Goal: Information Seeking & Learning: Learn about a topic

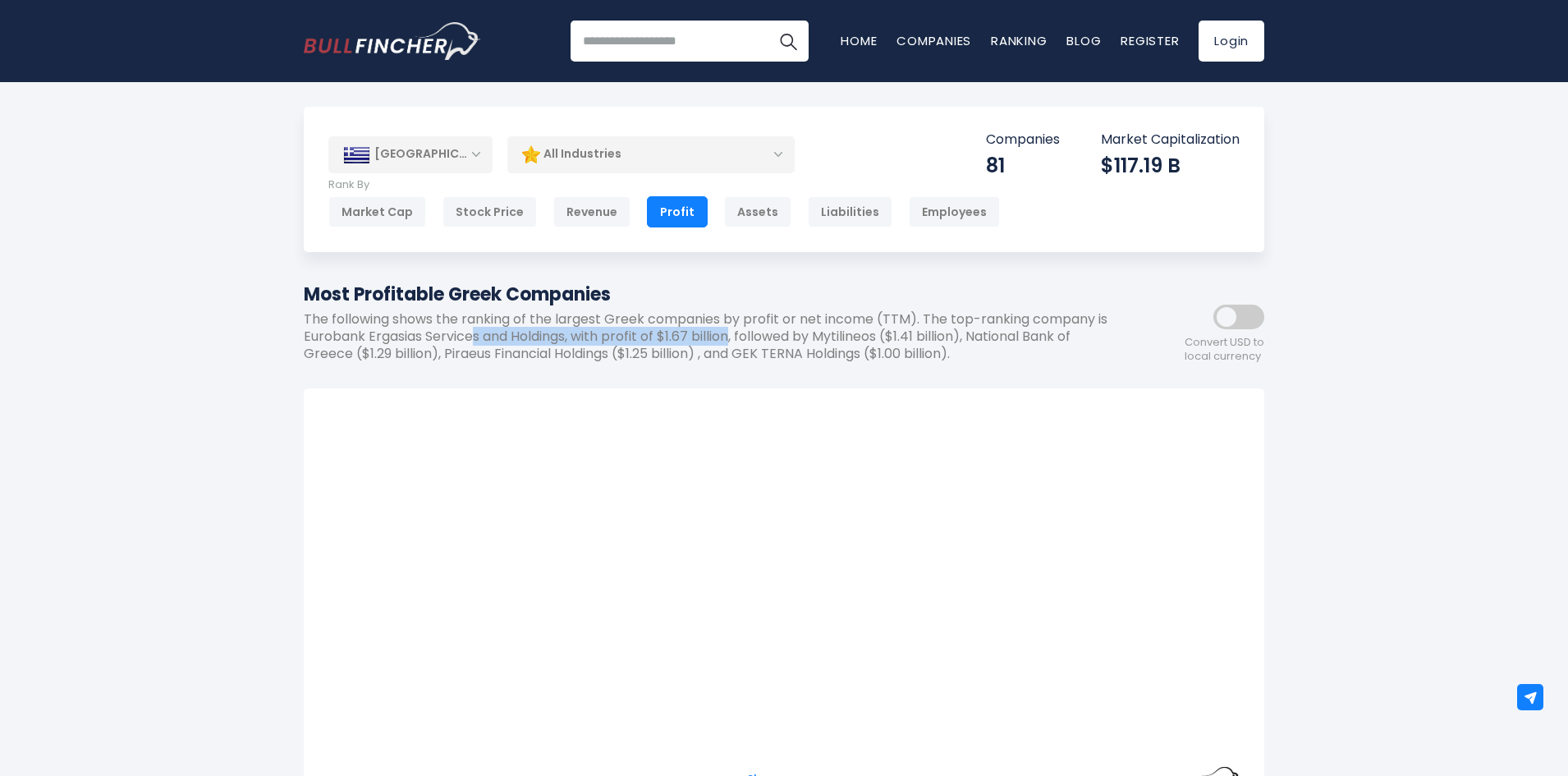
drag, startPoint x: 492, startPoint y: 337, endPoint x: 745, endPoint y: 335, distance: 253.0
click at [745, 335] on p "The following shows the ranking of the largest Greek companies by profit or net…" at bounding box center [710, 337] width 813 height 51
drag, startPoint x: 981, startPoint y: 332, endPoint x: 837, endPoint y: 340, distance: 144.2
click at [837, 340] on p "The following shows the ranking of the largest Greek companies by profit or net…" at bounding box center [710, 337] width 813 height 51
click at [1034, 339] on p "The following shows the ranking of the largest Greek companies by profit or net…" at bounding box center [710, 337] width 813 height 51
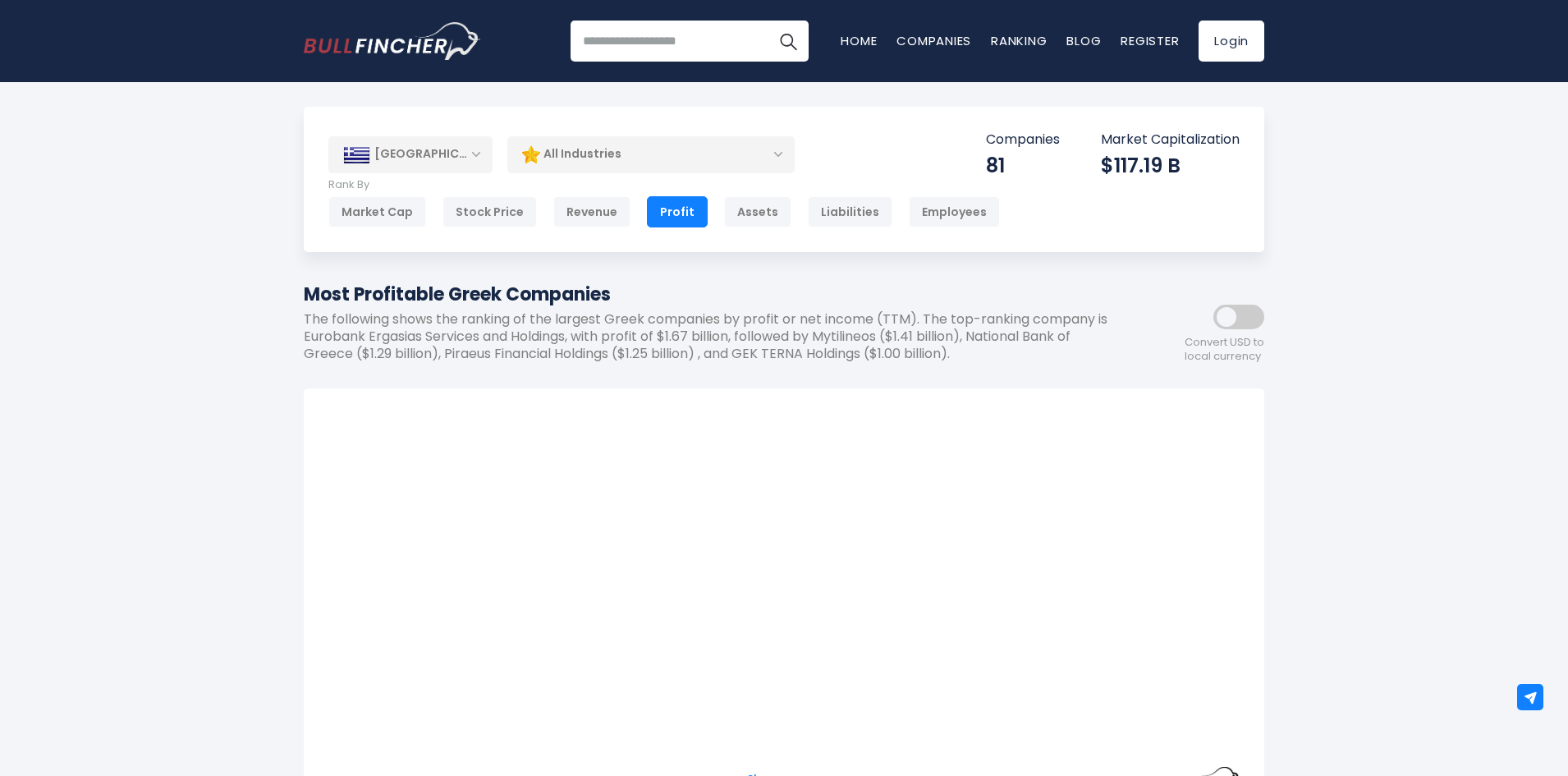
click at [363, 351] on p "The following shows the ranking of the largest Greek companies by profit or net…" at bounding box center [710, 337] width 813 height 51
drag, startPoint x: 445, startPoint y: 351, endPoint x: 695, endPoint y: 352, distance: 250.0
click at [695, 352] on p "The following shows the ranking of the largest Greek companies by profit or net…" at bounding box center [710, 337] width 813 height 51
drag, startPoint x: 744, startPoint y: 353, endPoint x: 965, endPoint y: 349, distance: 221.0
click at [965, 349] on p "The following shows the ranking of the largest Greek companies by profit or net…" at bounding box center [710, 337] width 813 height 51
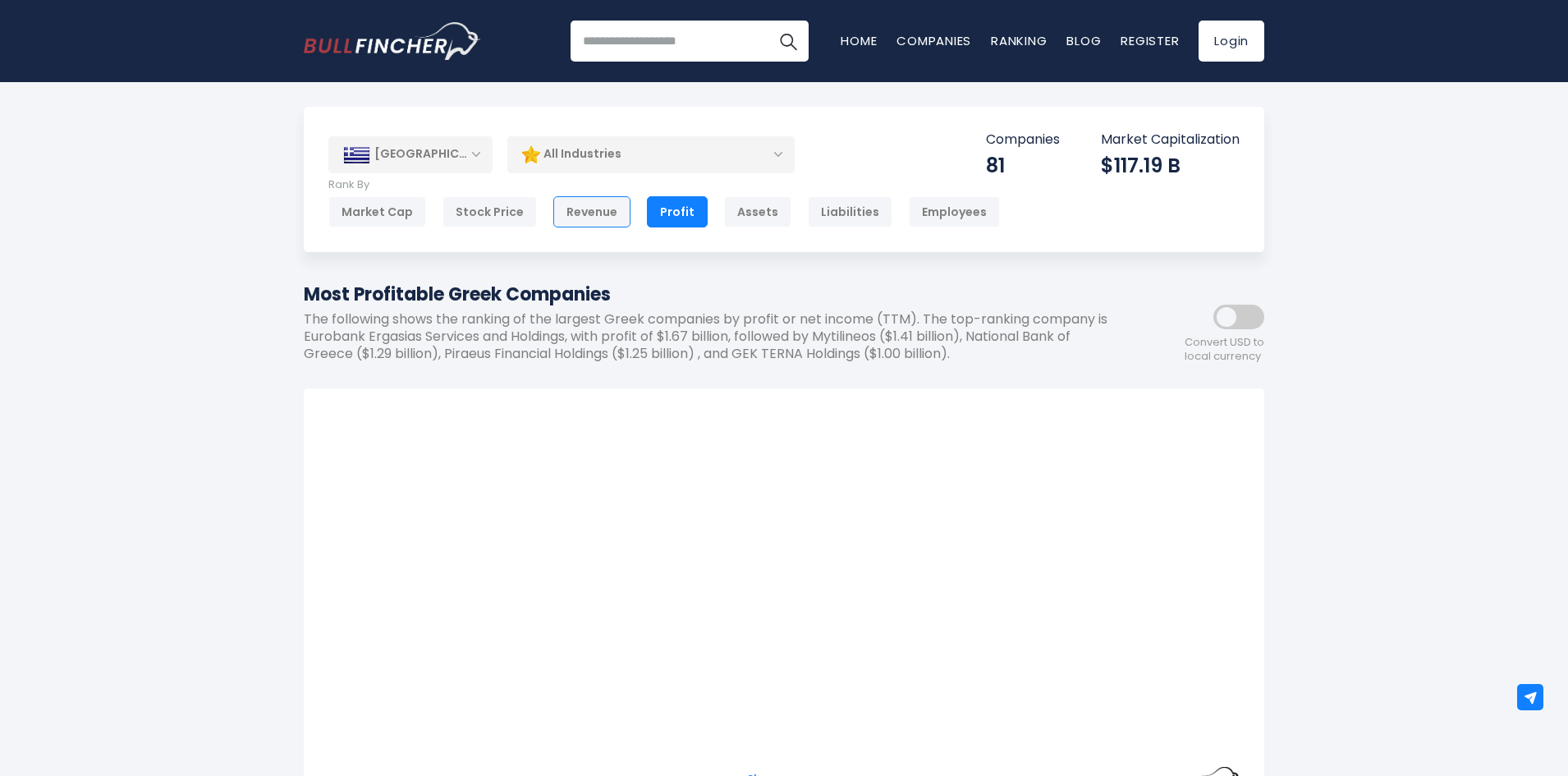
click at [590, 213] on div "Revenue" at bounding box center [591, 212] width 77 height 32
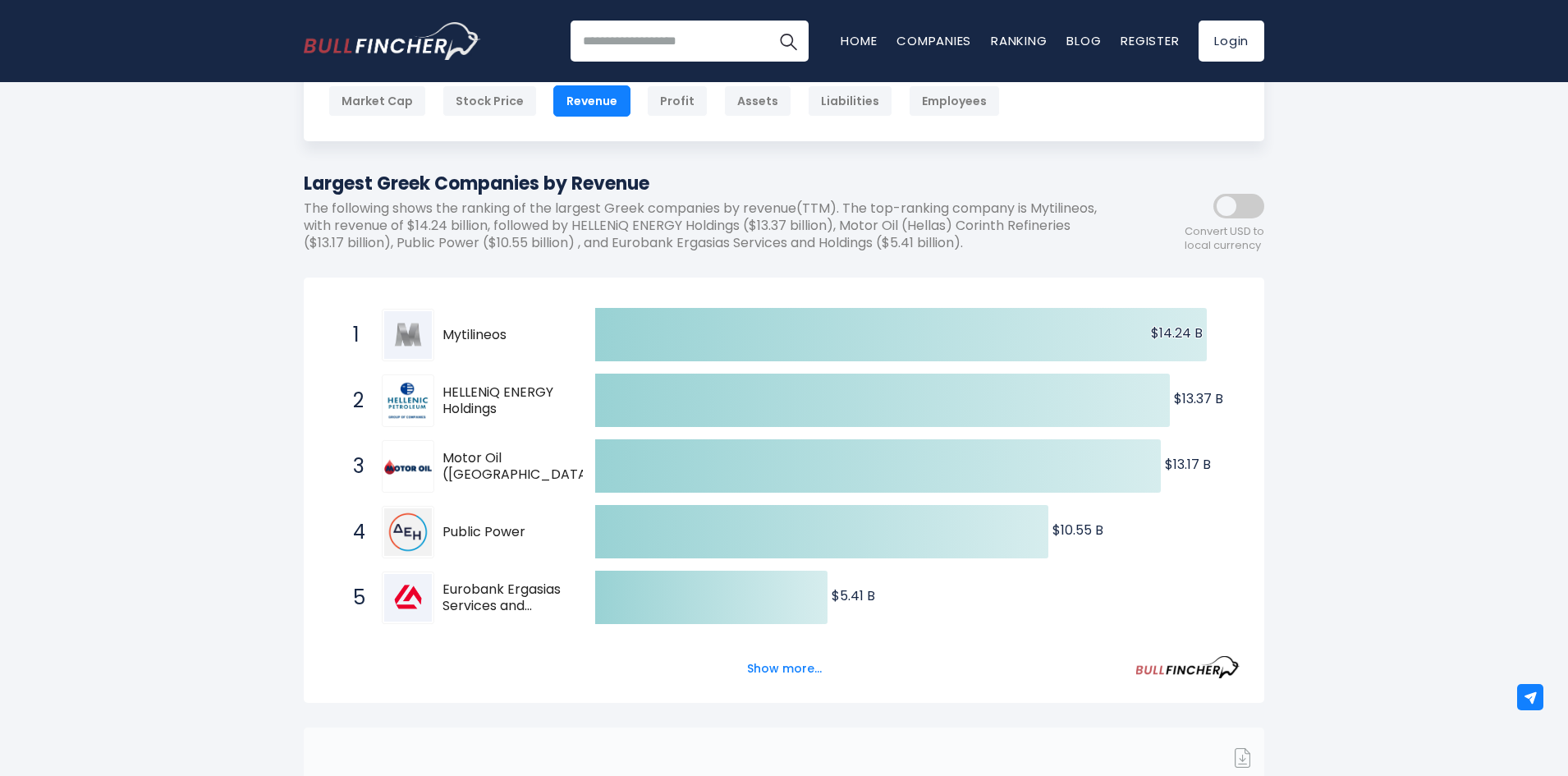
scroll to position [82, 0]
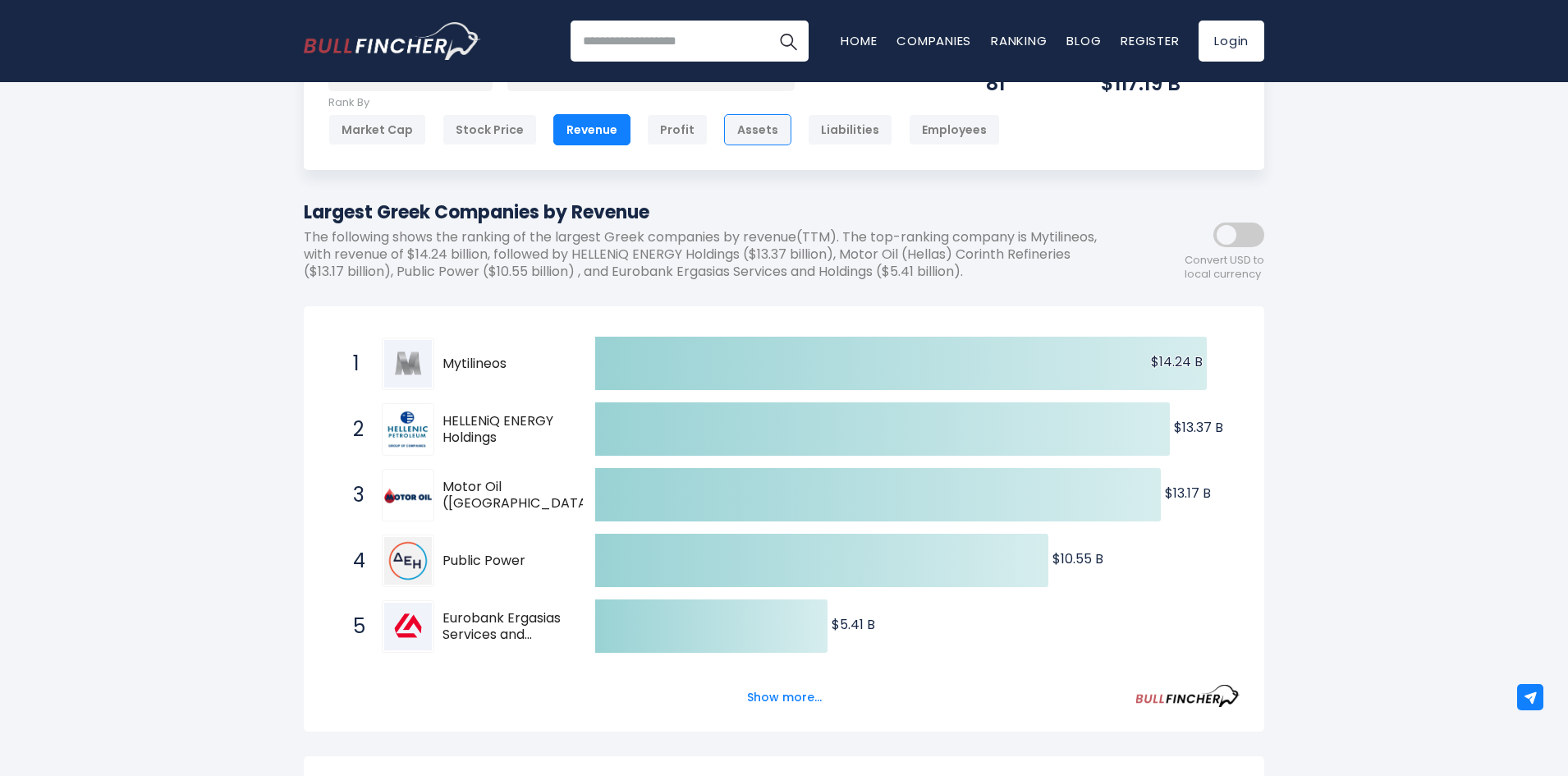
click at [748, 127] on div "Assets" at bounding box center [757, 130] width 67 height 32
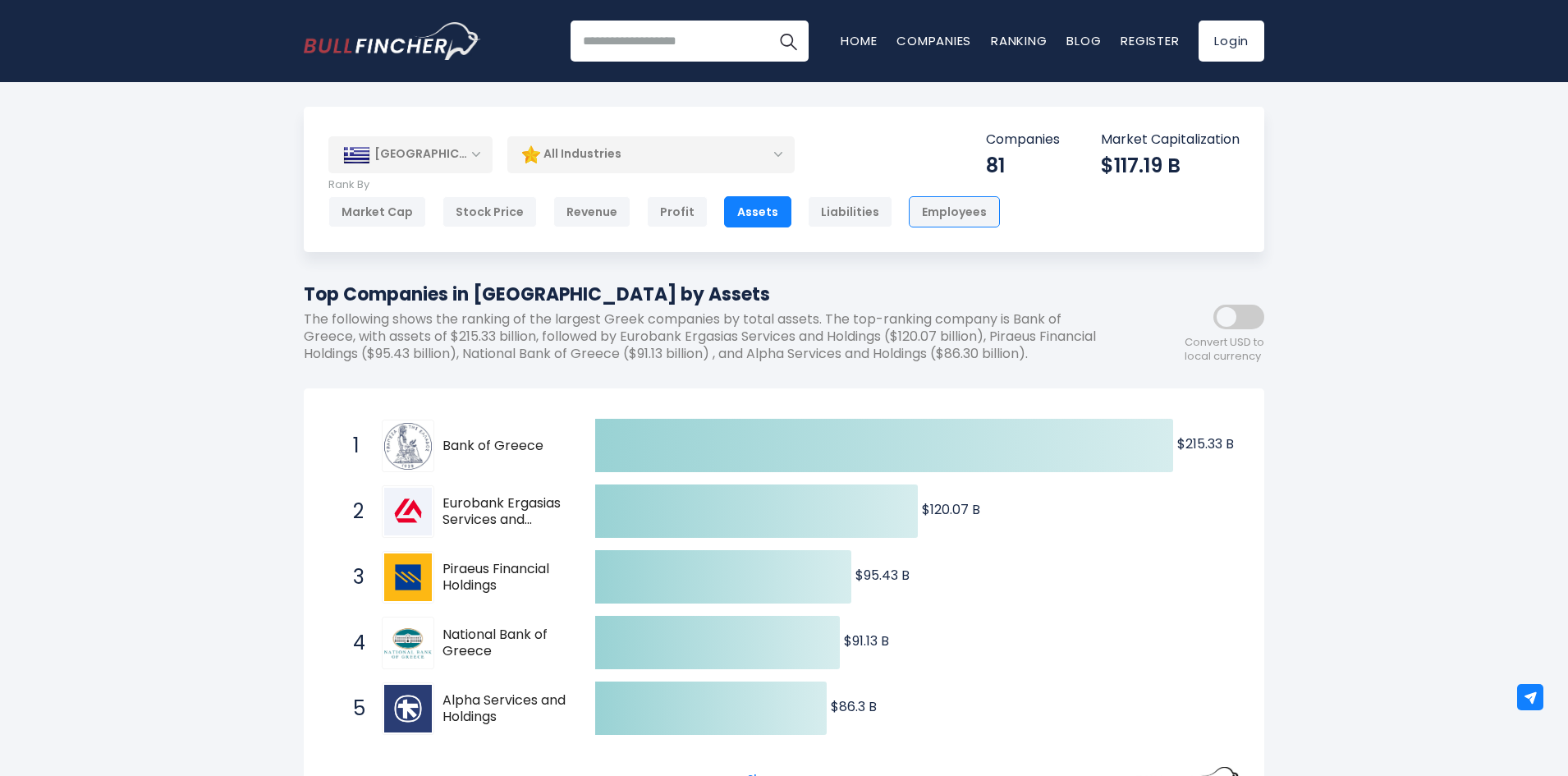
click at [949, 200] on div "Employees" at bounding box center [955, 212] width 91 height 32
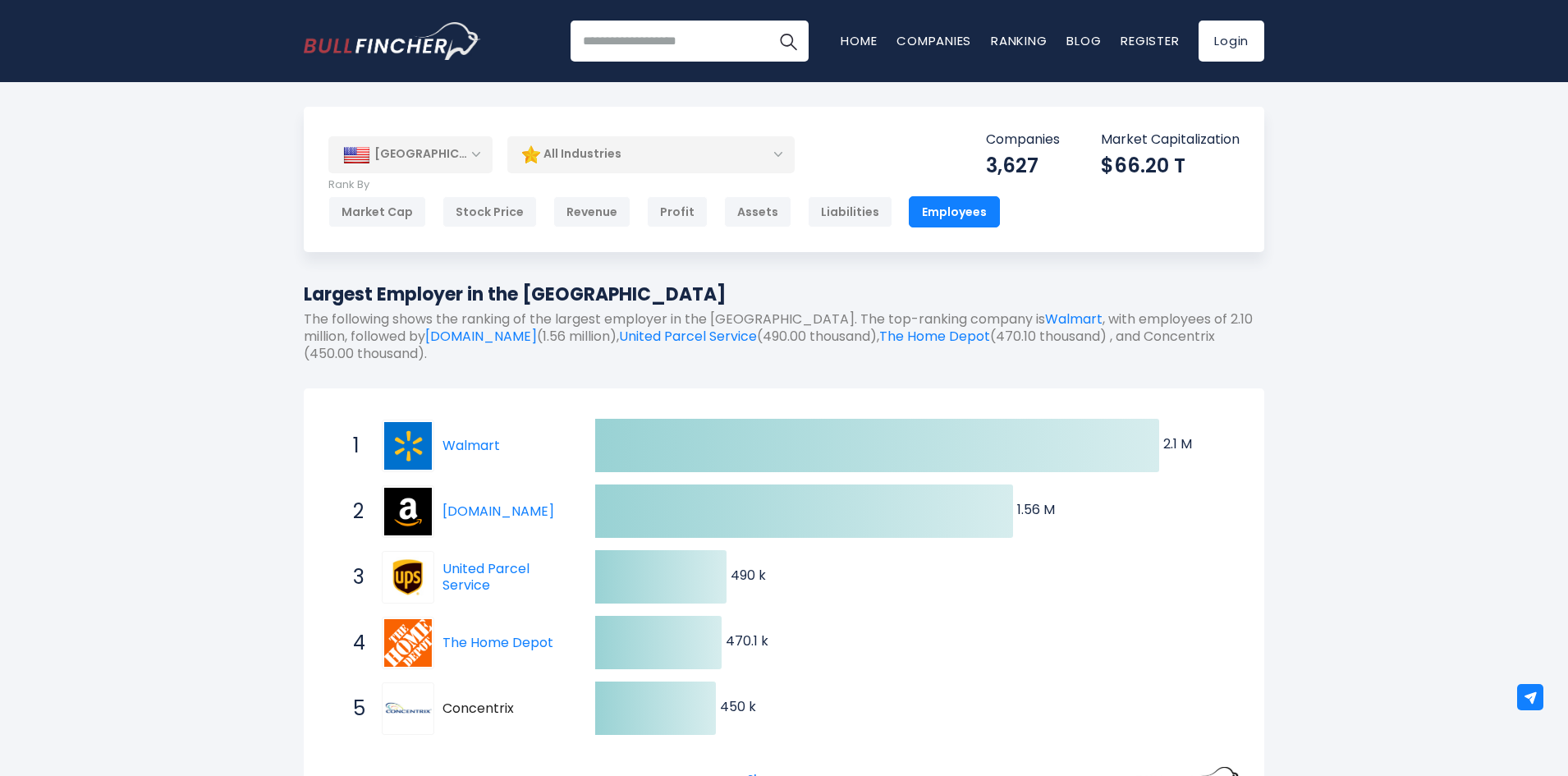
click at [458, 161] on div "[GEOGRAPHIC_DATA]" at bounding box center [411, 154] width 164 height 37
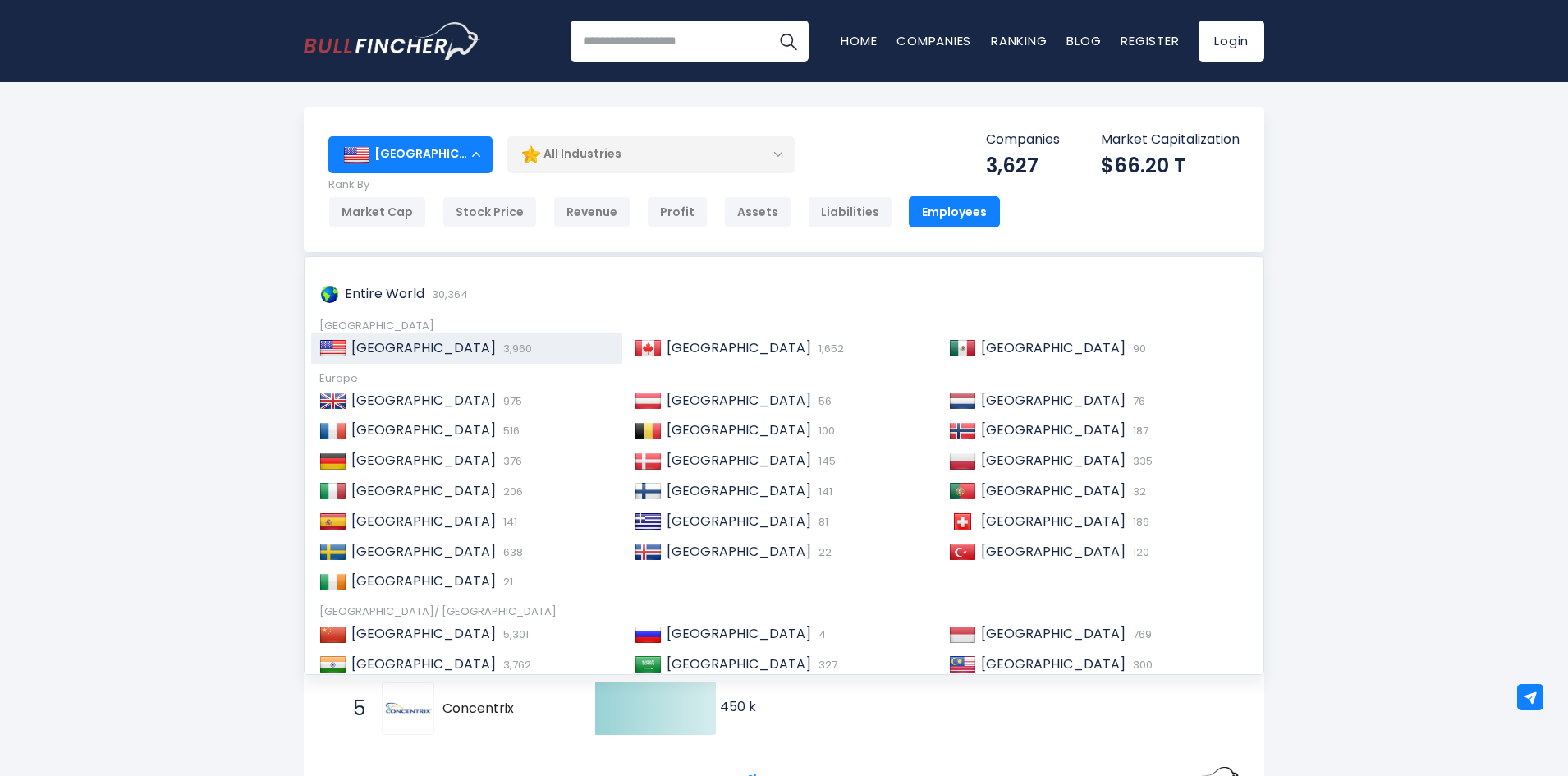
click at [458, 161] on div "[GEOGRAPHIC_DATA]" at bounding box center [411, 154] width 164 height 37
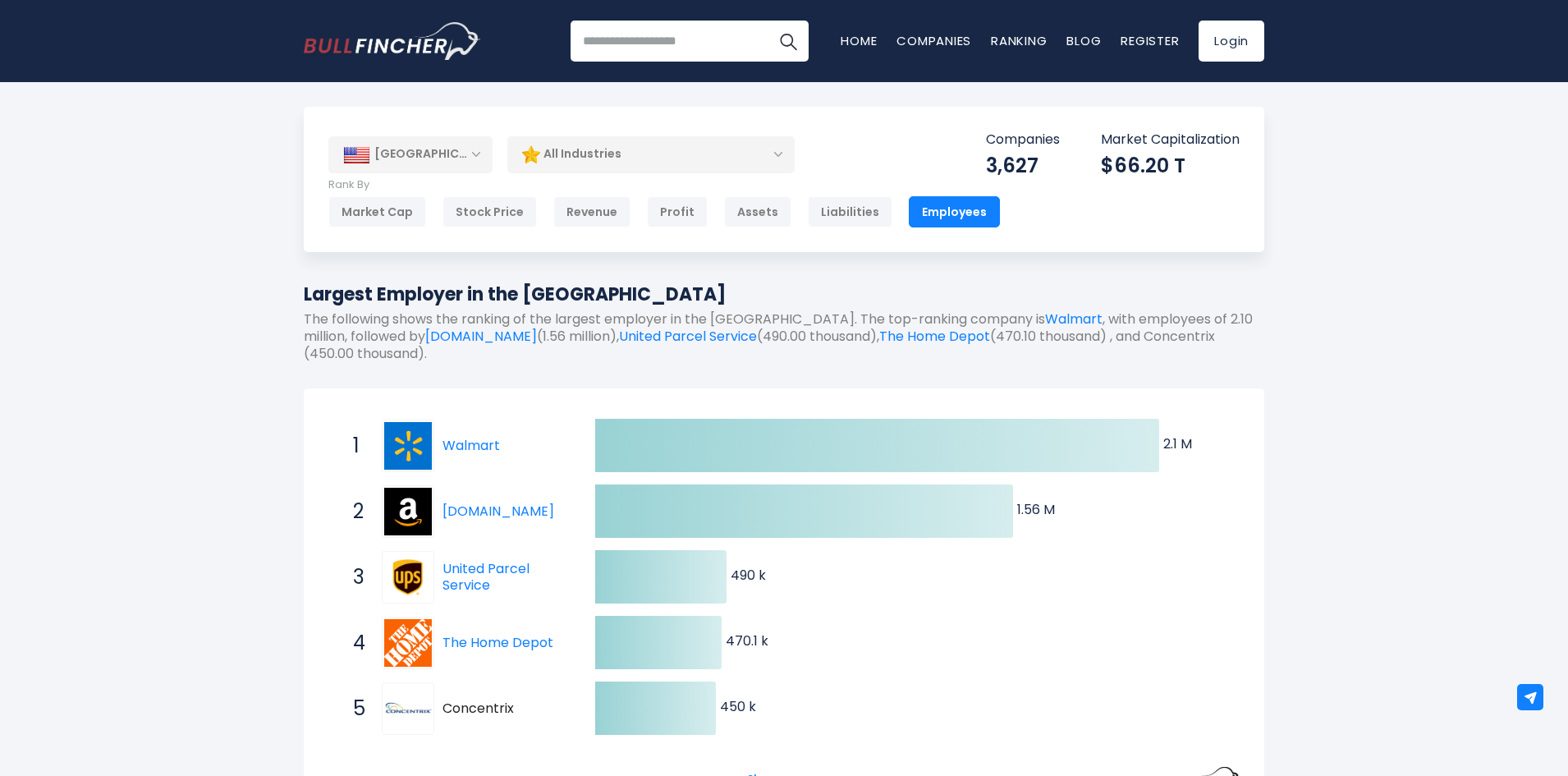
click at [458, 163] on div "[GEOGRAPHIC_DATA]" at bounding box center [411, 154] width 164 height 37
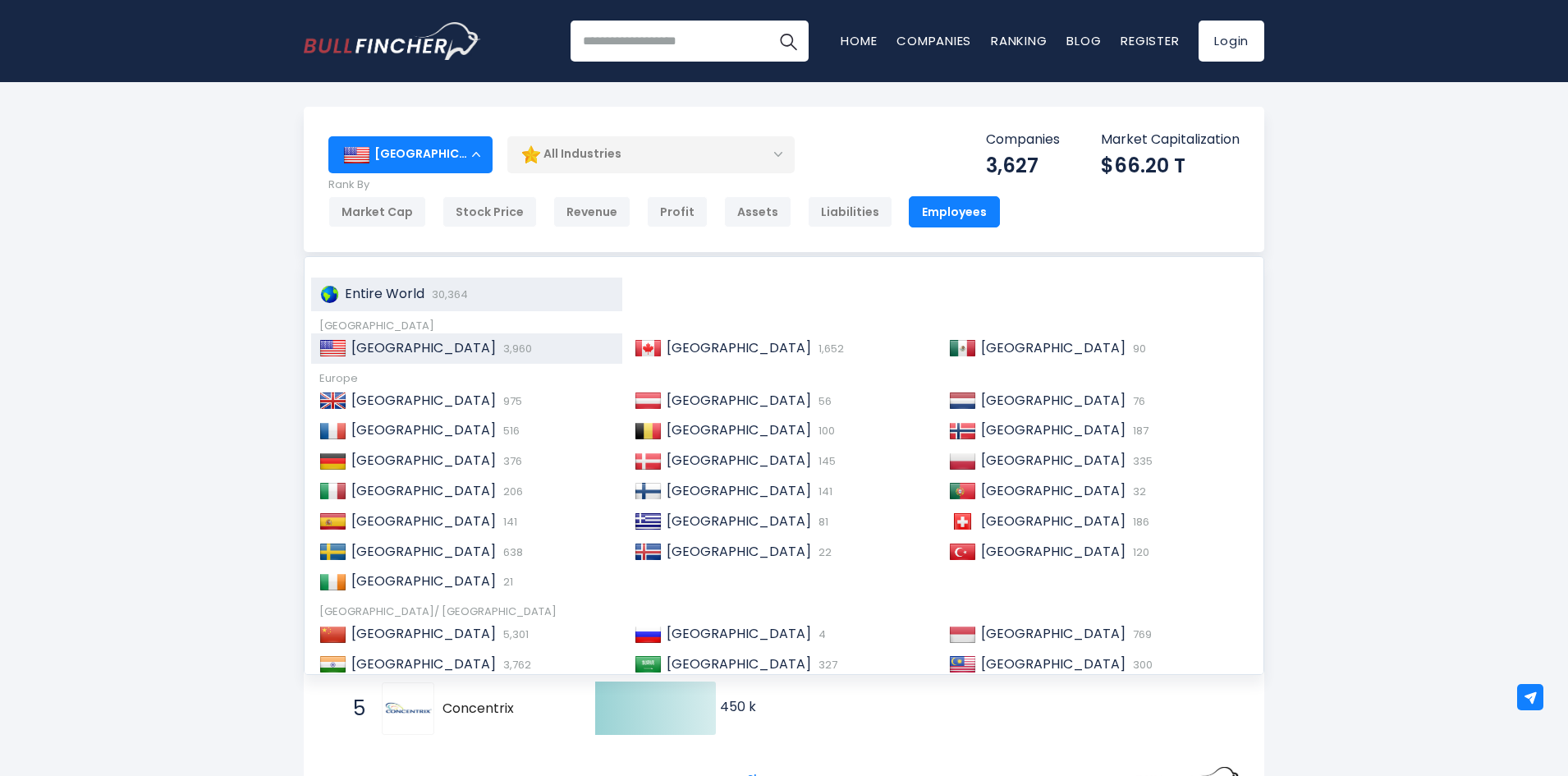
click at [425, 290] on div "Entire World 30,364" at bounding box center [473, 293] width 268 height 17
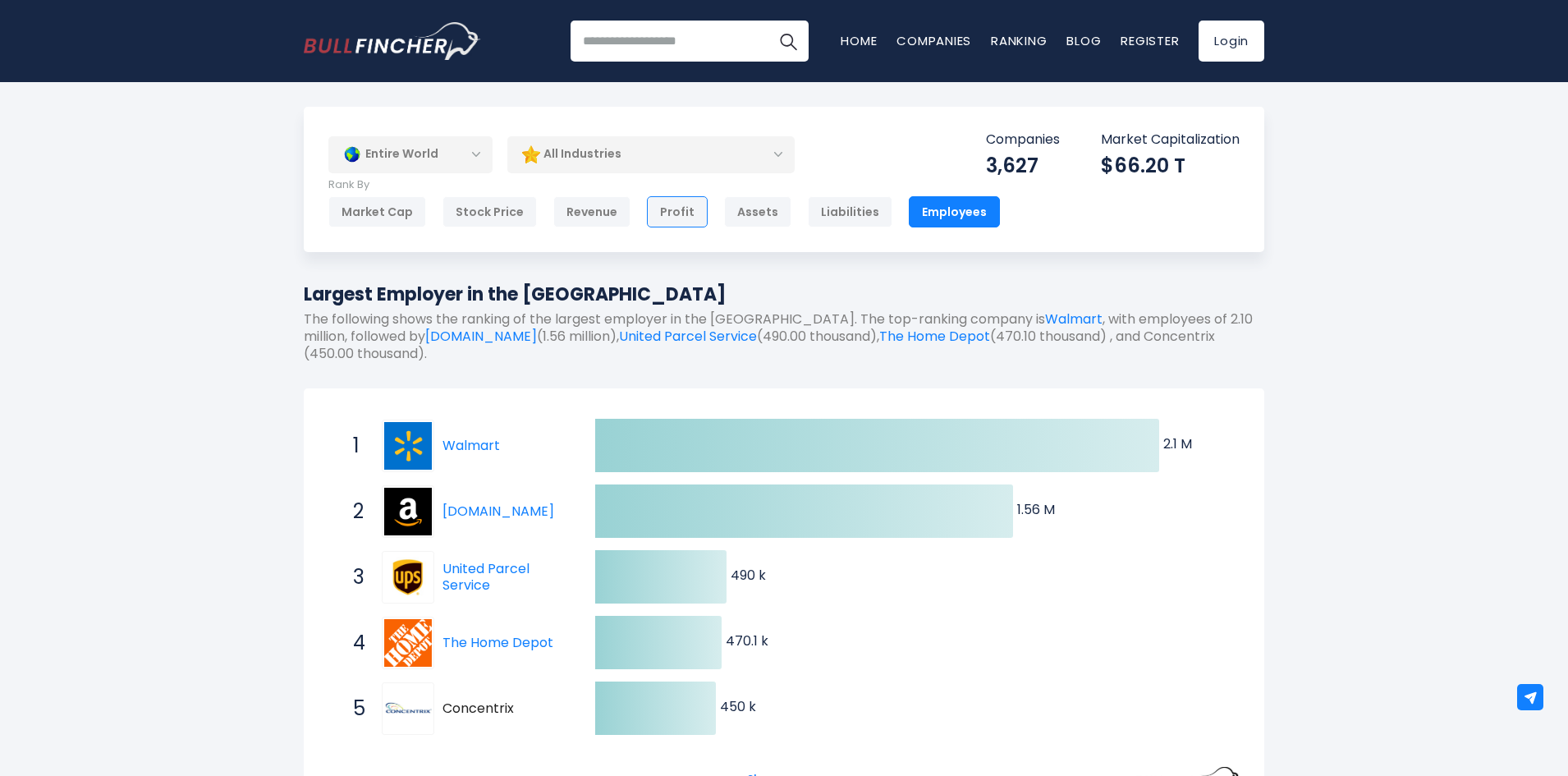
click at [665, 207] on div "Profit" at bounding box center [677, 212] width 61 height 32
click at [686, 212] on div "Profit" at bounding box center [677, 212] width 61 height 32
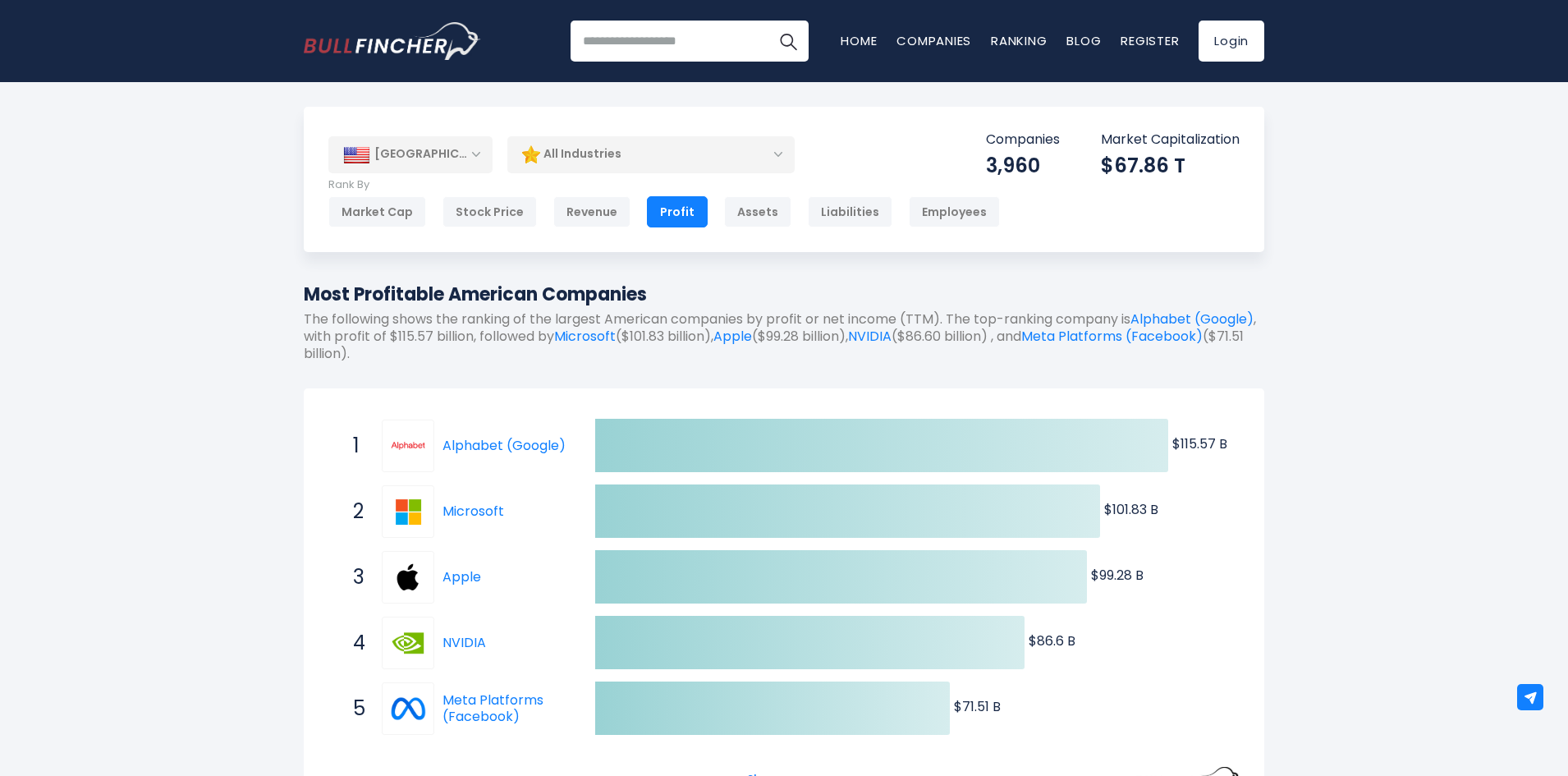
click at [417, 159] on div "[GEOGRAPHIC_DATA]" at bounding box center [411, 154] width 164 height 37
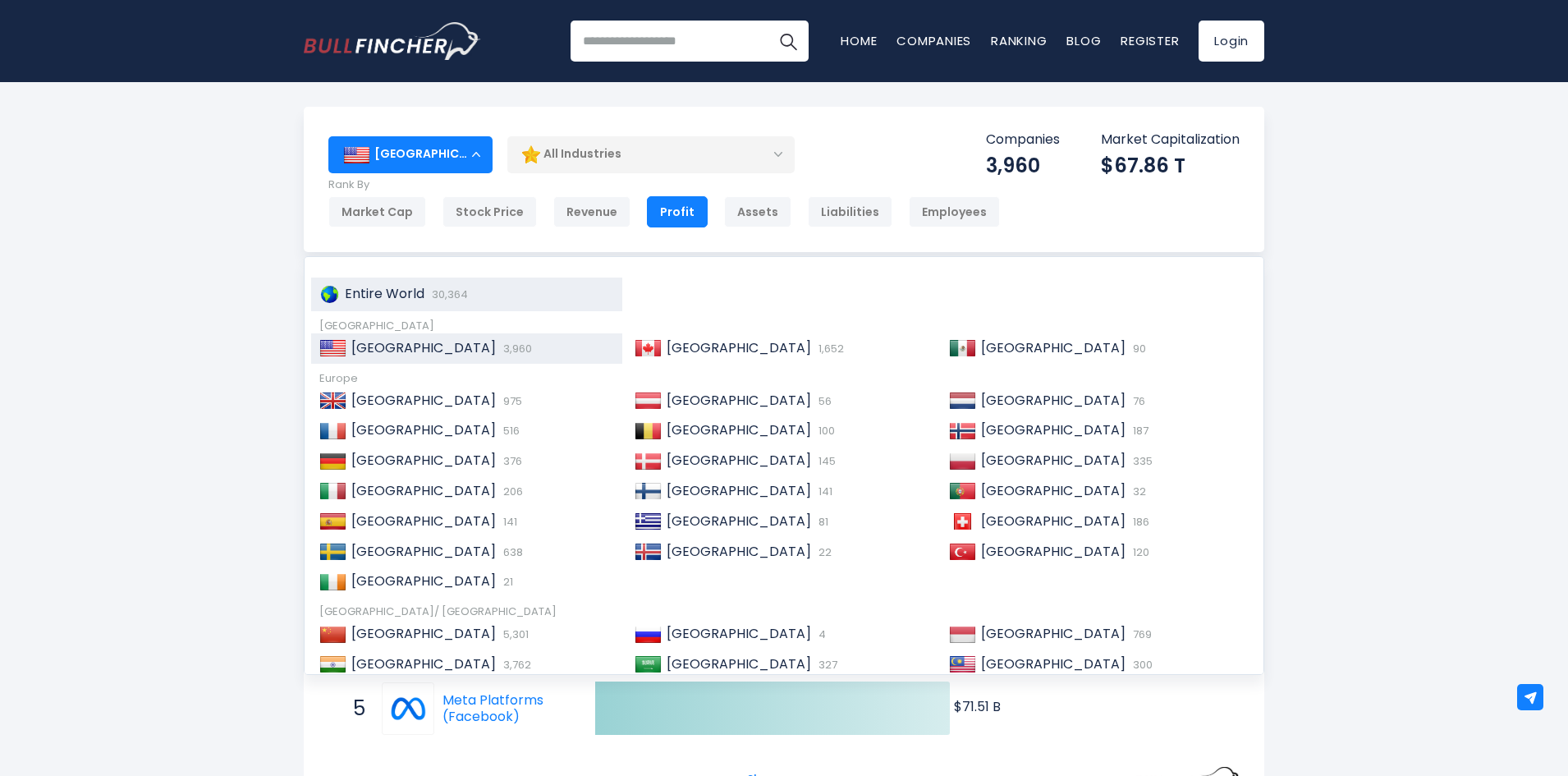
click at [403, 289] on span "Entire World" at bounding box center [384, 293] width 80 height 19
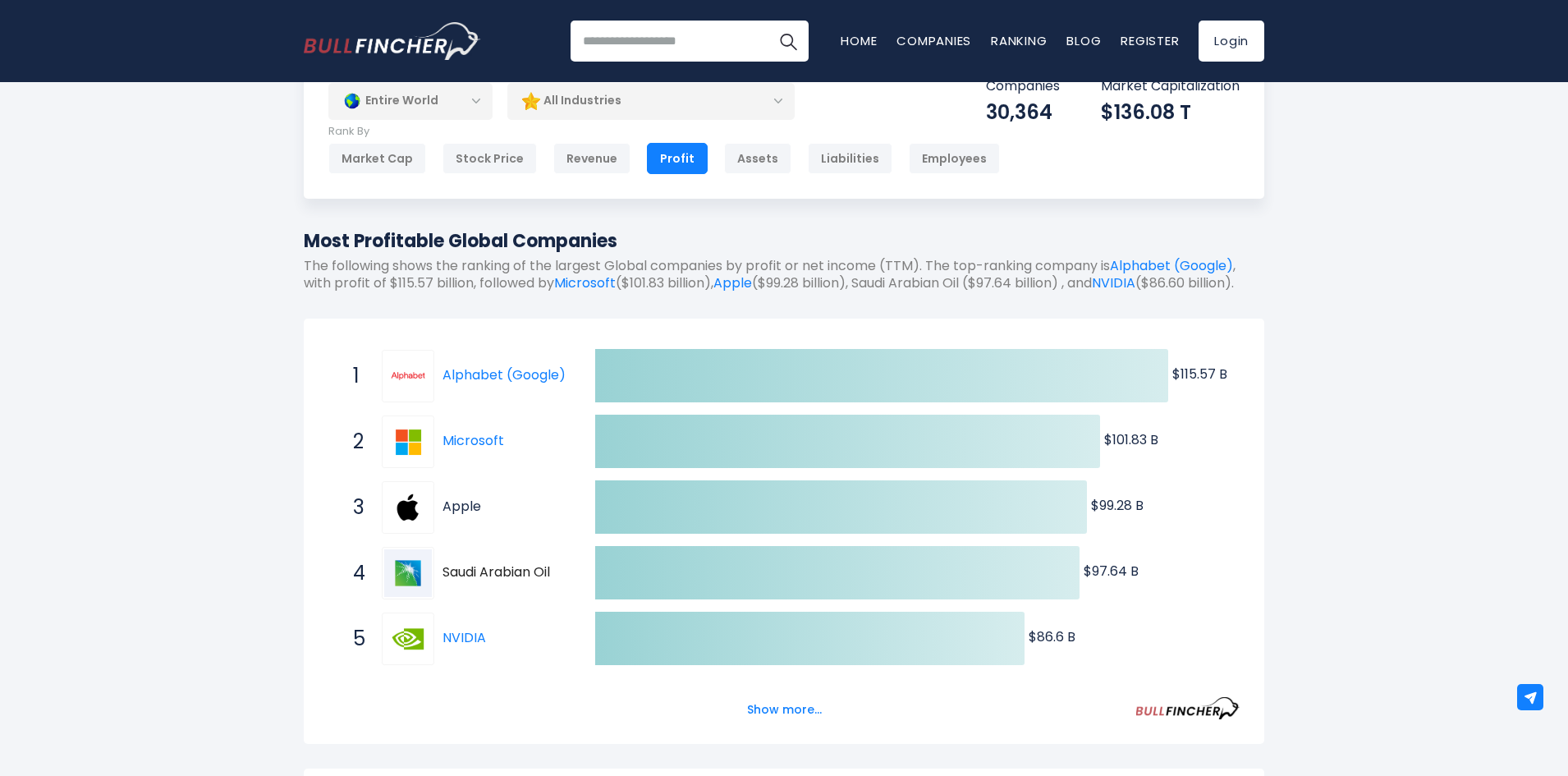
scroll to position [82, 0]
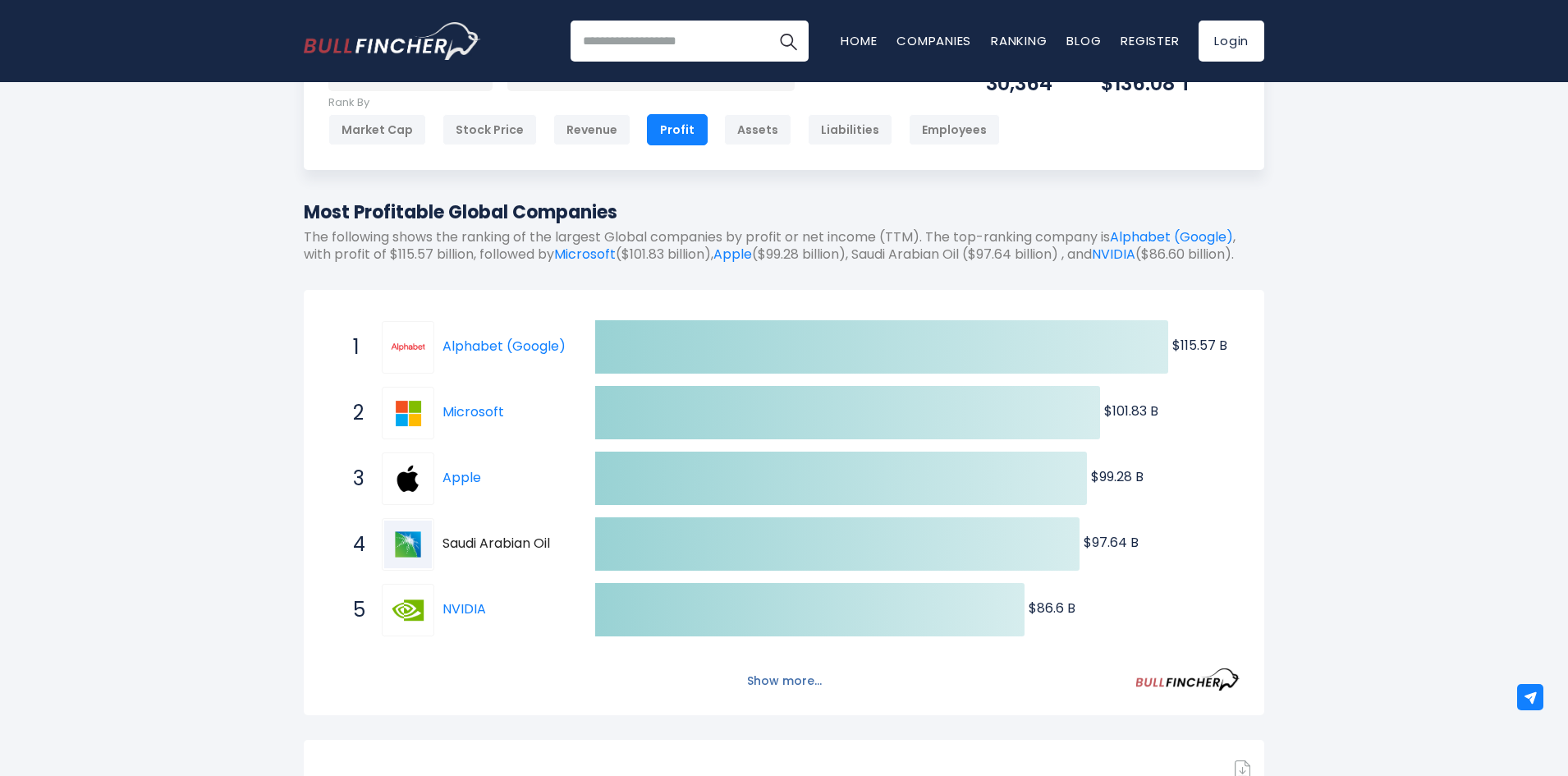
click at [781, 694] on button "Show more..." at bounding box center [785, 680] width 95 height 27
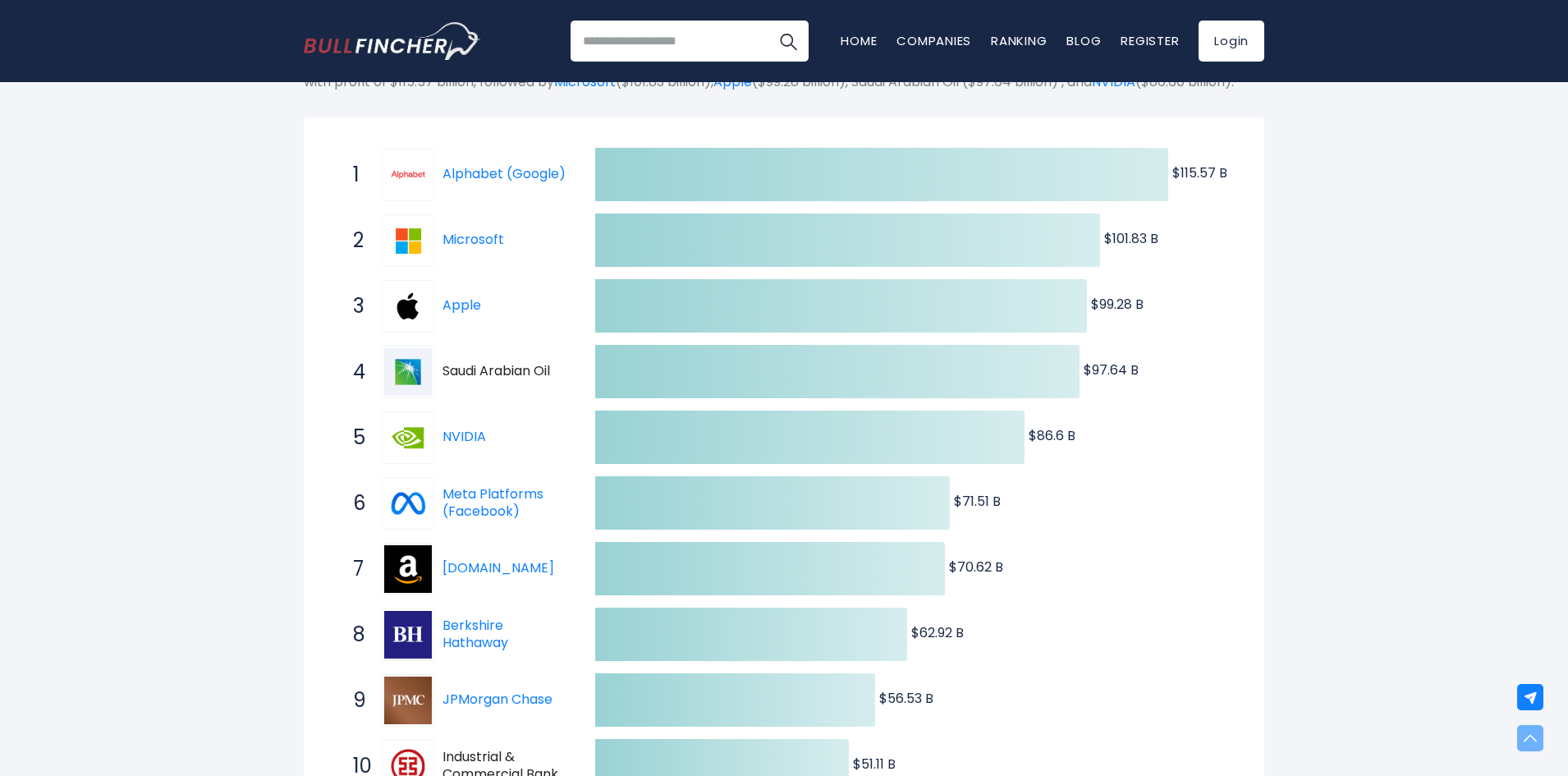
scroll to position [0, 0]
